Goal: Information Seeking & Learning: Find contact information

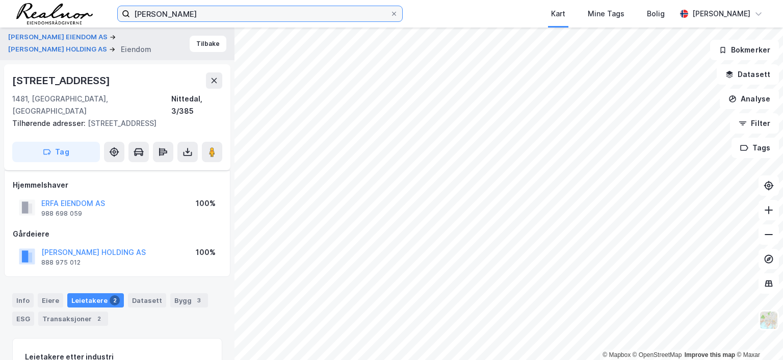
click at [200, 11] on input "[PERSON_NAME]" at bounding box center [260, 13] width 260 height 15
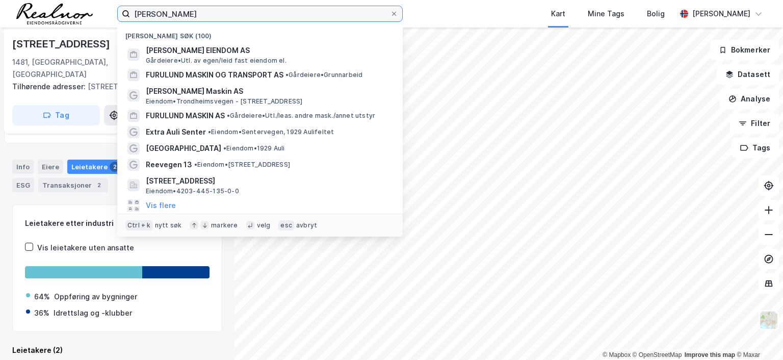
drag, startPoint x: 170, startPoint y: 11, endPoint x: 76, endPoint y: 12, distance: 93.8
click at [76, 12] on div "[PERSON_NAME] Nylige søk (100) [PERSON_NAME] EIENDOM AS [PERSON_NAME]. av egen/…" at bounding box center [391, 14] width 783 height 28
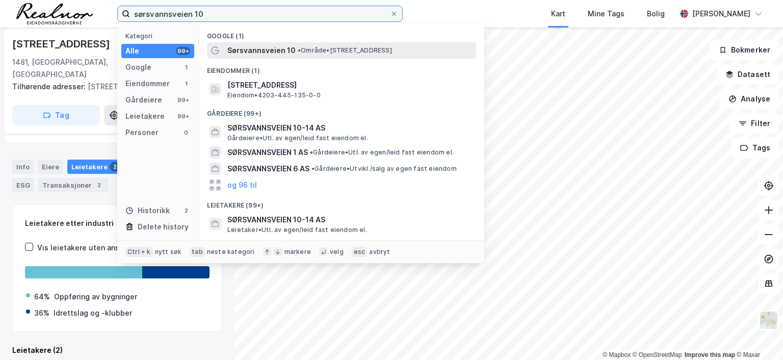
type input "sørsvannsveien 10"
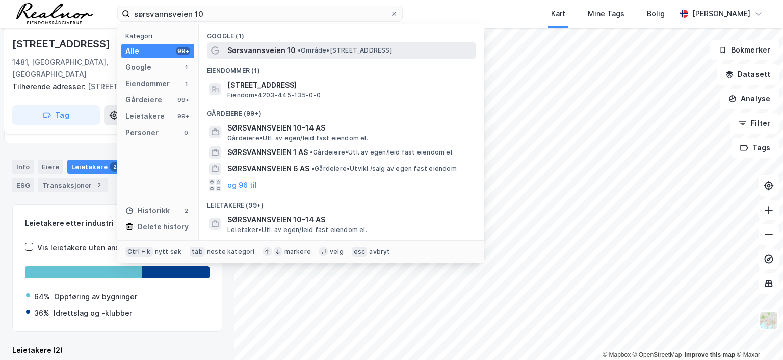
click at [326, 53] on span "• Område • [STREET_ADDRESS]" at bounding box center [345, 50] width 94 height 8
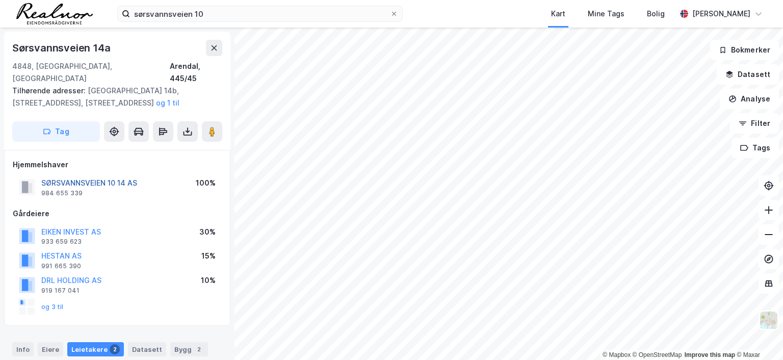
click at [0, 0] on button "SØRSVANNSVEIEN 10 14 AS" at bounding box center [0, 0] width 0 height 0
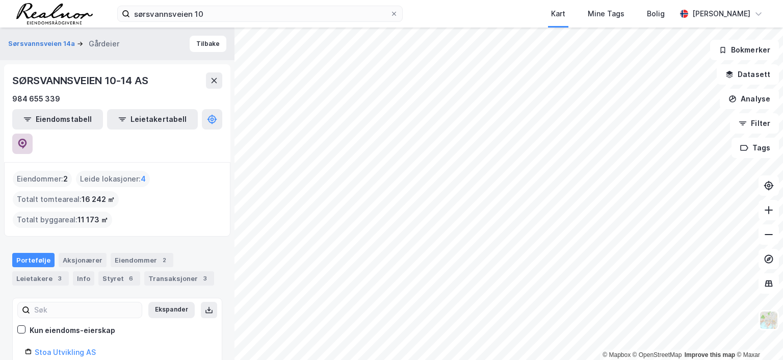
click at [33, 134] on button at bounding box center [22, 144] width 20 height 20
